Goal: Information Seeking & Learning: Learn about a topic

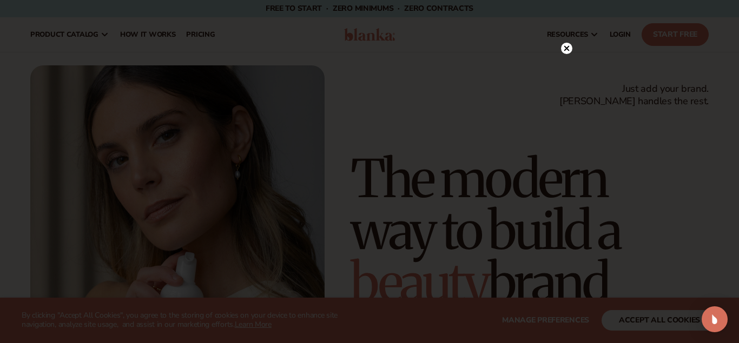
click at [568, 50] on icon at bounding box center [566, 48] width 5 height 5
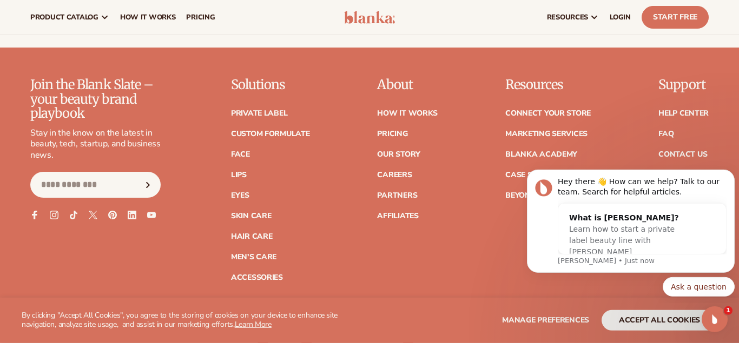
scroll to position [4251, 0]
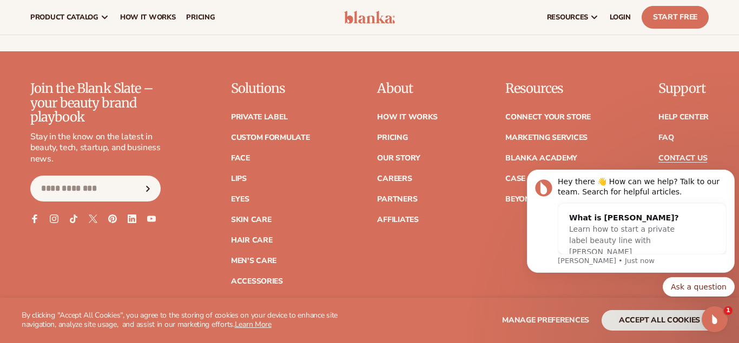
click at [677, 155] on link "Contact Us" at bounding box center [682, 159] width 49 height 8
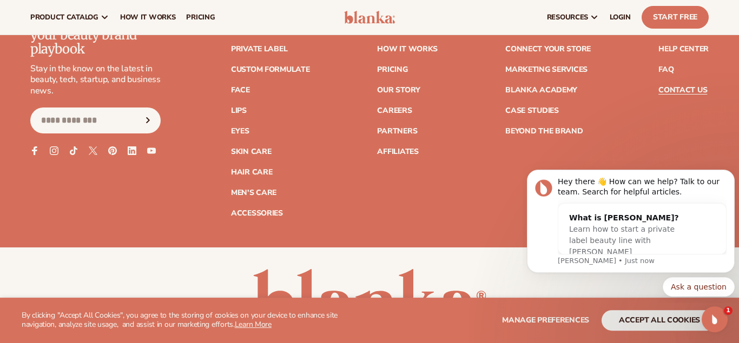
scroll to position [978, 0]
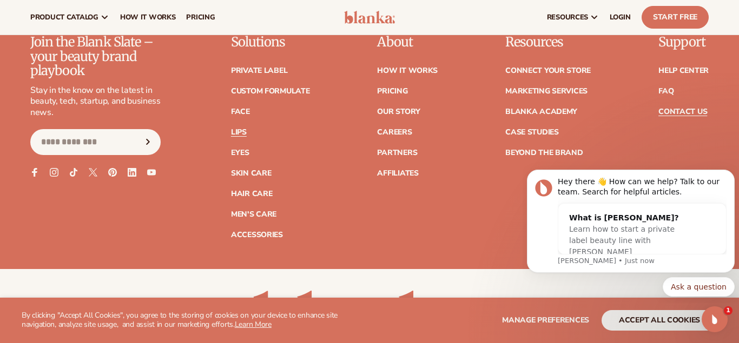
click at [239, 132] on link "Lips" at bounding box center [239, 133] width 16 height 8
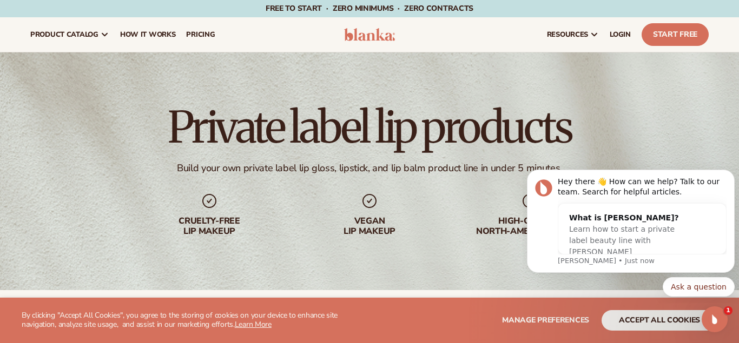
click at [571, 126] on div "Private label lip products Build your own private label lip gloss, lipstick, an…" at bounding box center [369, 171] width 739 height 238
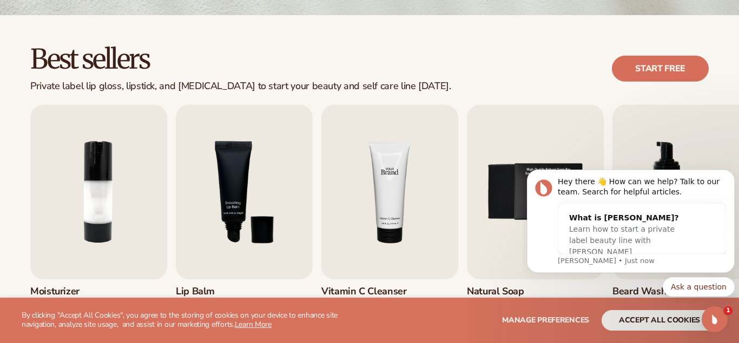
scroll to position [331, 0]
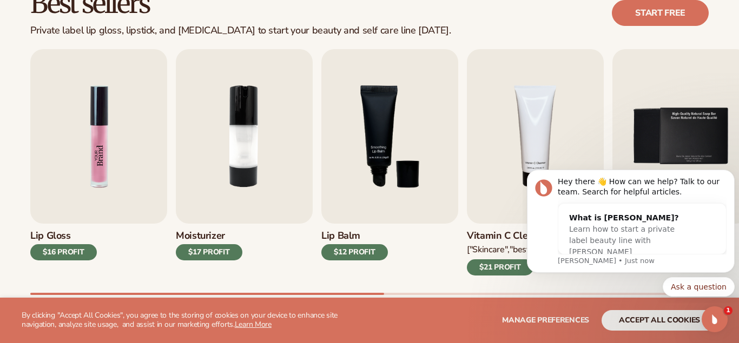
click at [102, 170] on img "1 / 9" at bounding box center [98, 136] width 137 height 175
click at [77, 253] on div "$16 PROFIT" at bounding box center [63, 252] width 67 height 16
click at [649, 318] on button "accept all cookies" at bounding box center [659, 320] width 116 height 21
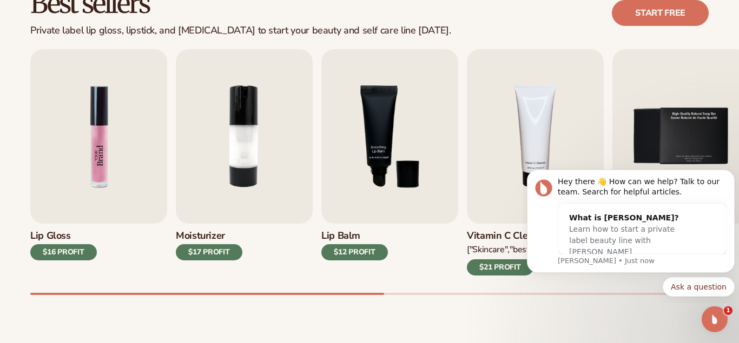
click at [100, 167] on img "1 / 9" at bounding box center [98, 136] width 137 height 175
click at [58, 254] on div "$16 PROFIT" at bounding box center [63, 252] width 67 height 16
click at [96, 187] on img "1 / 9" at bounding box center [98, 136] width 137 height 175
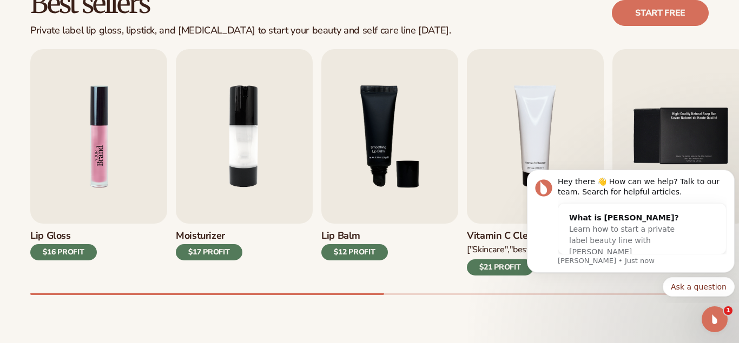
click at [96, 187] on img "1 / 9" at bounding box center [98, 136] width 137 height 175
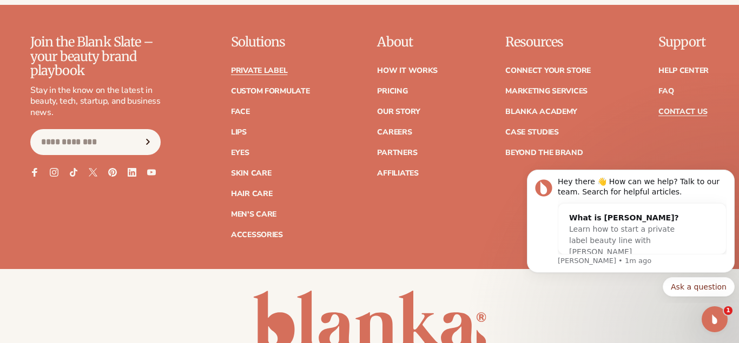
click at [275, 68] on link "Private label" at bounding box center [259, 71] width 56 height 8
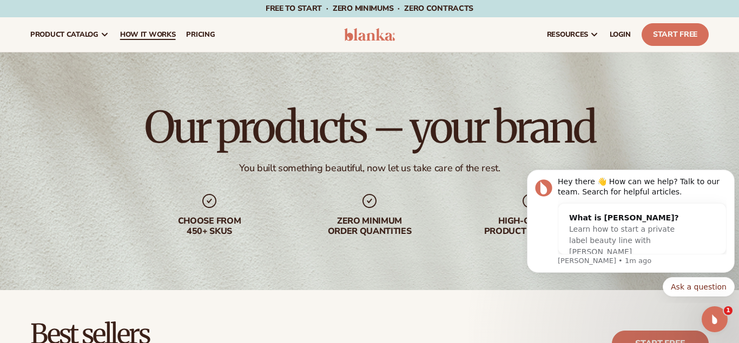
click at [151, 32] on span "How It Works" at bounding box center [148, 34] width 56 height 9
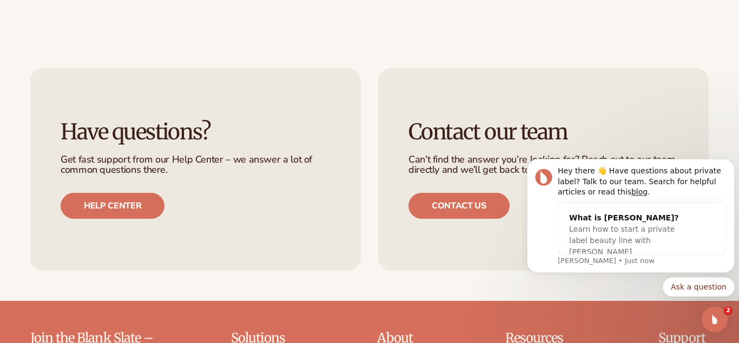
scroll to position [2151, 0]
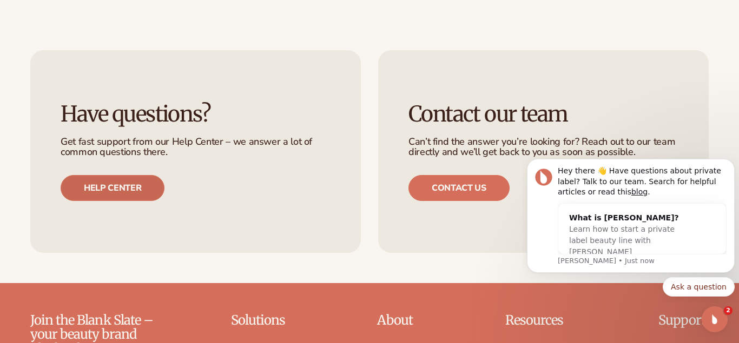
click at [102, 175] on link "Help center" at bounding box center [113, 188] width 104 height 26
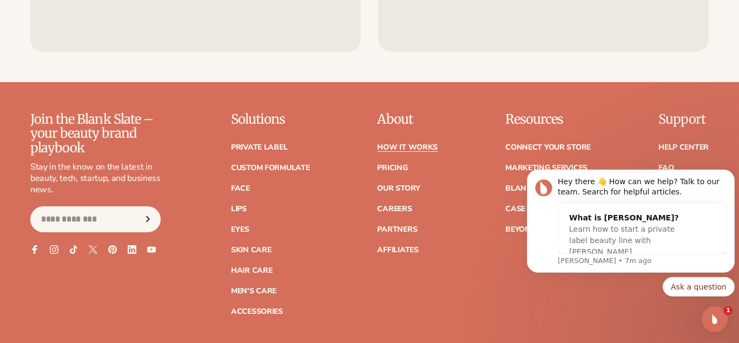
scroll to position [2372, 0]
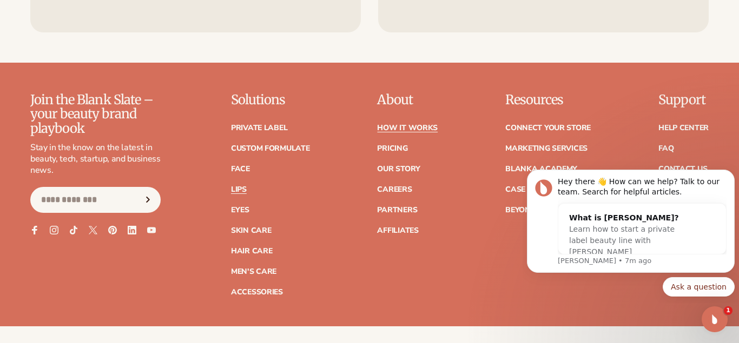
click at [243, 186] on link "Lips" at bounding box center [239, 190] width 16 height 8
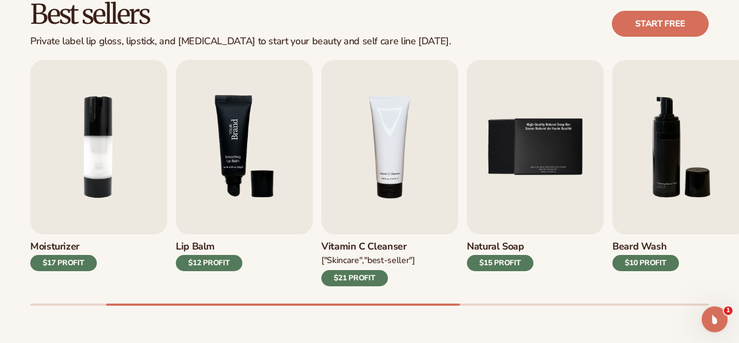
scroll to position [331, 0]
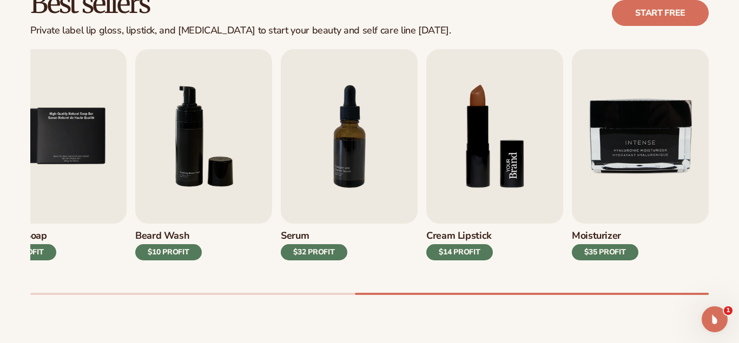
click at [489, 157] on img "8 / 9" at bounding box center [494, 136] width 137 height 175
click at [469, 245] on div "$14 PROFIT" at bounding box center [459, 252] width 67 height 16
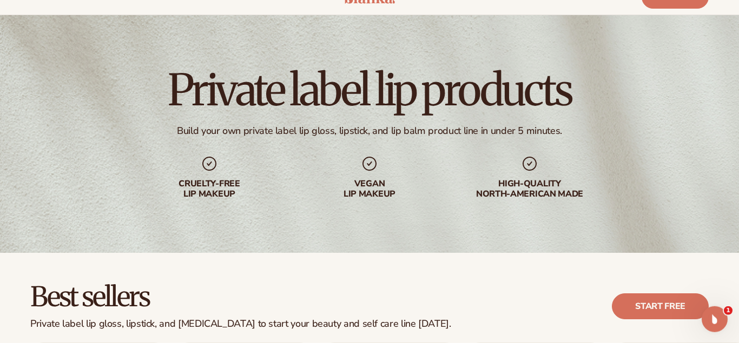
scroll to position [0, 0]
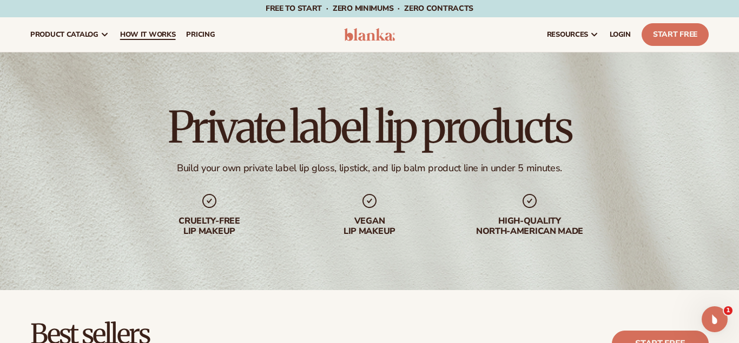
click at [158, 34] on span "How It Works" at bounding box center [148, 34] width 56 height 9
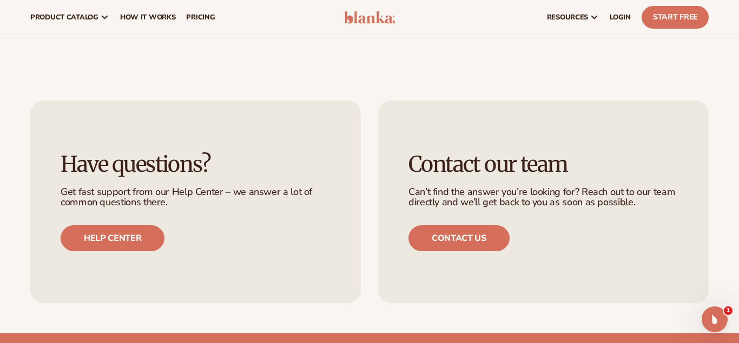
scroll to position [2096, 0]
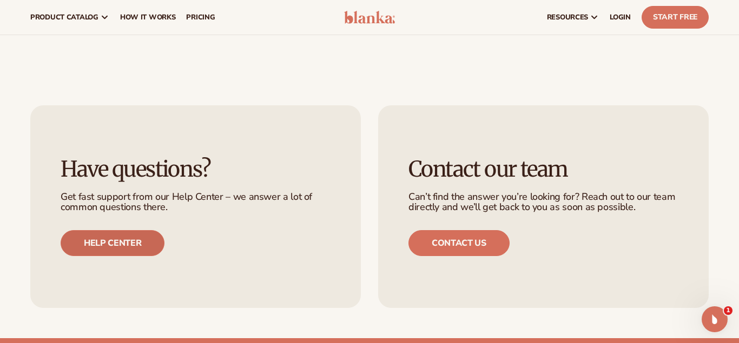
click at [119, 230] on link "Help center" at bounding box center [113, 243] width 104 height 26
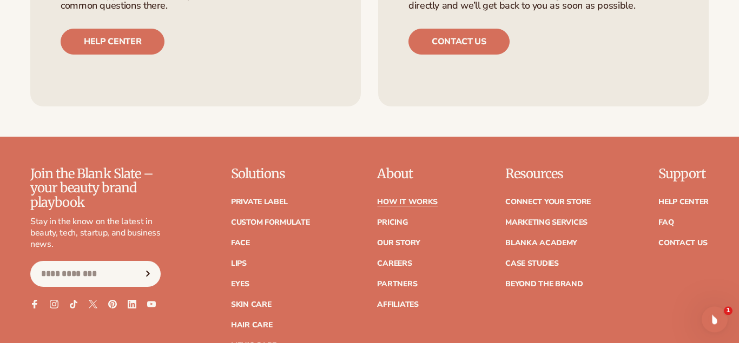
scroll to position [2316, 0]
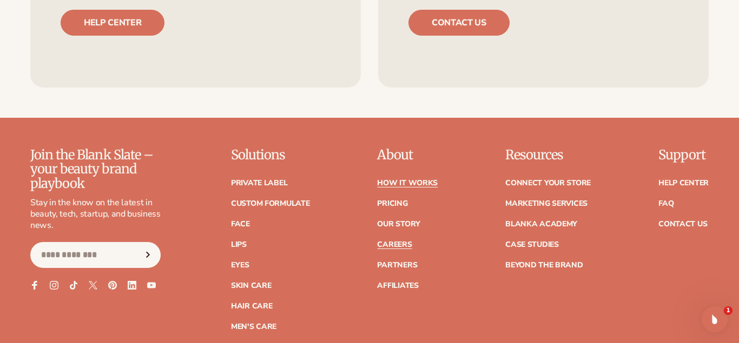
click at [395, 241] on link "Careers" at bounding box center [394, 245] width 35 height 8
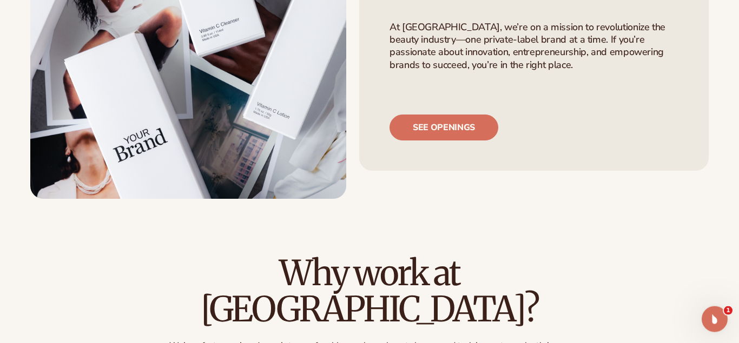
scroll to position [221, 0]
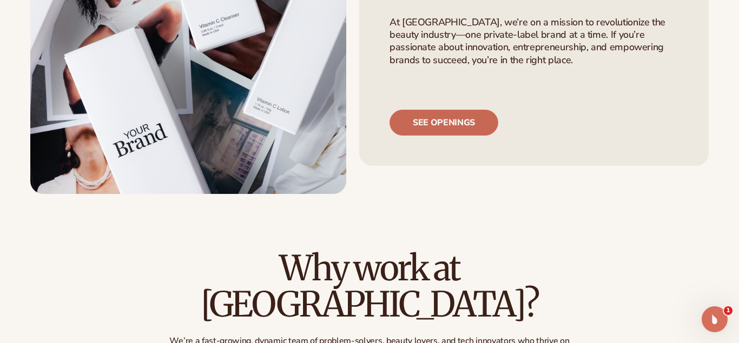
click at [444, 121] on link "See openings" at bounding box center [443, 123] width 109 height 26
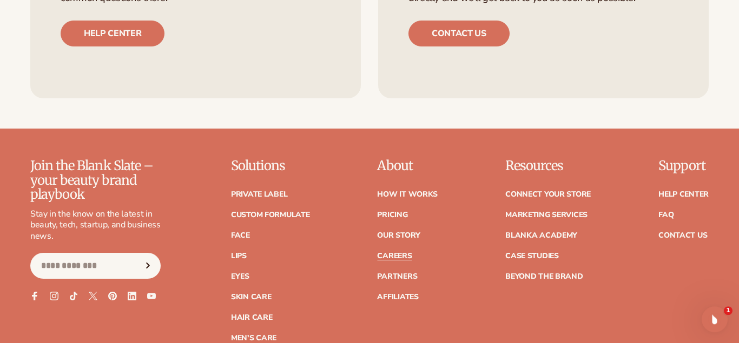
scroll to position [938, 0]
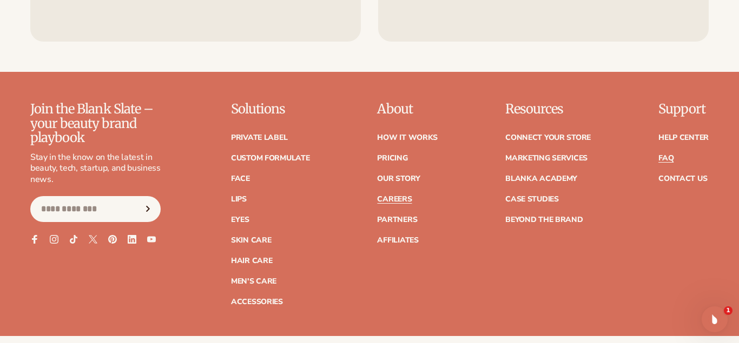
click at [668, 155] on link "FAQ" at bounding box center [665, 159] width 15 height 8
